Goal: Task Accomplishment & Management: Use online tool/utility

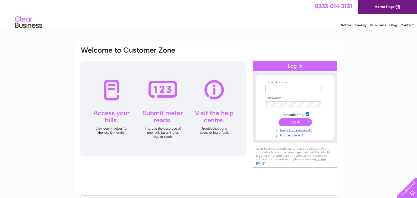
click at [267, 89] on input "text" at bounding box center [293, 89] width 57 height 7
type input "tricia.goodwin@sky.com"
click at [299, 122] on input "submit" at bounding box center [295, 122] width 33 height 8
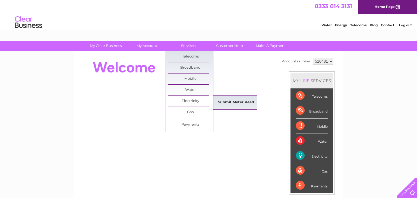
click at [223, 104] on link "Submit Meter Read" at bounding box center [236, 102] width 45 height 11
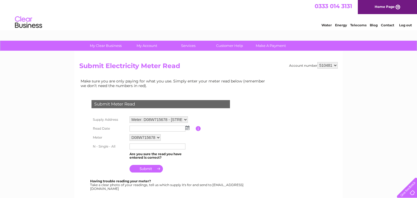
click at [134, 146] on input "text" at bounding box center [158, 147] width 56 height 6
click at [118, 162] on th at bounding box center [109, 168] width 38 height 13
click at [132, 146] on input "text" at bounding box center [158, 147] width 56 height 6
click at [225, 134] on table "Supply Address Meter: D08W715678 - Unit 3, Clifton Avenue, Long Eaton, Nottingh…" at bounding box center [167, 145] width 154 height 60
click at [187, 127] on img at bounding box center [188, 128] width 4 height 4
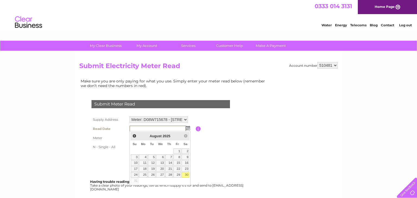
click at [185, 176] on link "30" at bounding box center [186, 175] width 8 height 5
type input "2025/08/30"
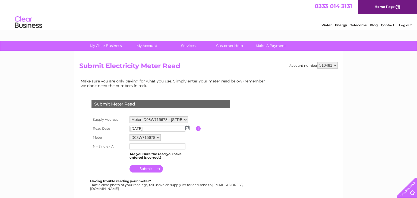
click at [130, 147] on input "text" at bounding box center [158, 147] width 56 height 6
type input "019848"
click at [145, 169] on input "submit" at bounding box center [146, 170] width 33 height 8
